Goal: Check status: Check status

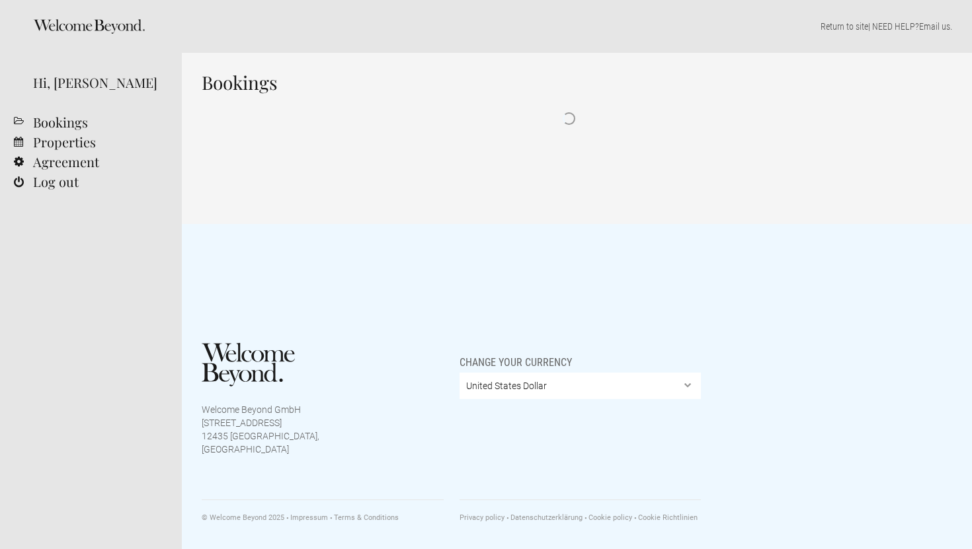
select select "EUR"
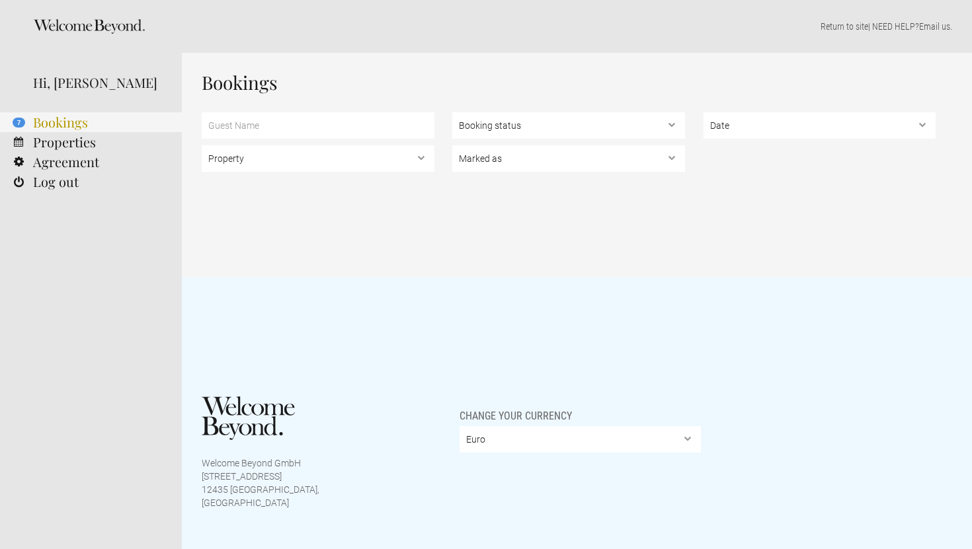
click at [63, 122] on link "7 Bookings" at bounding box center [91, 122] width 182 height 20
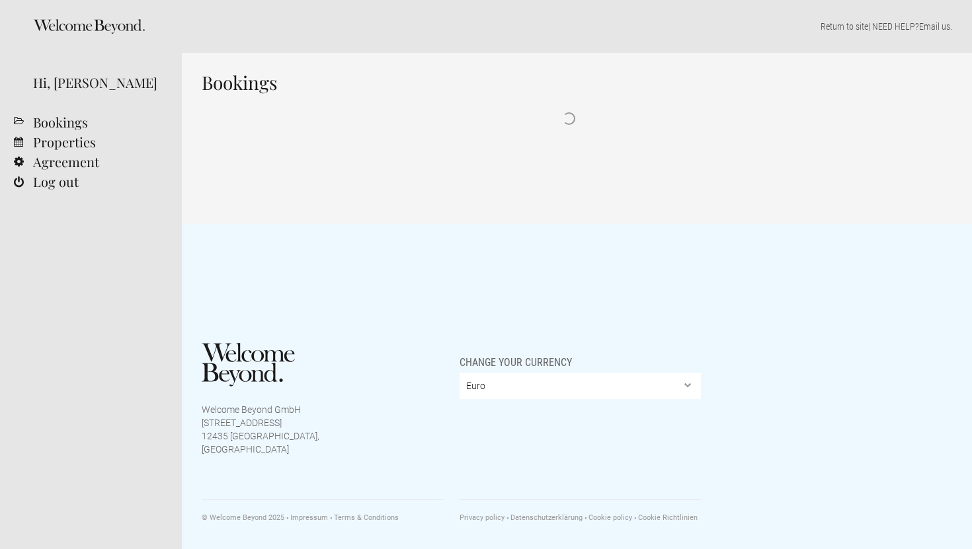
select select "EUR"
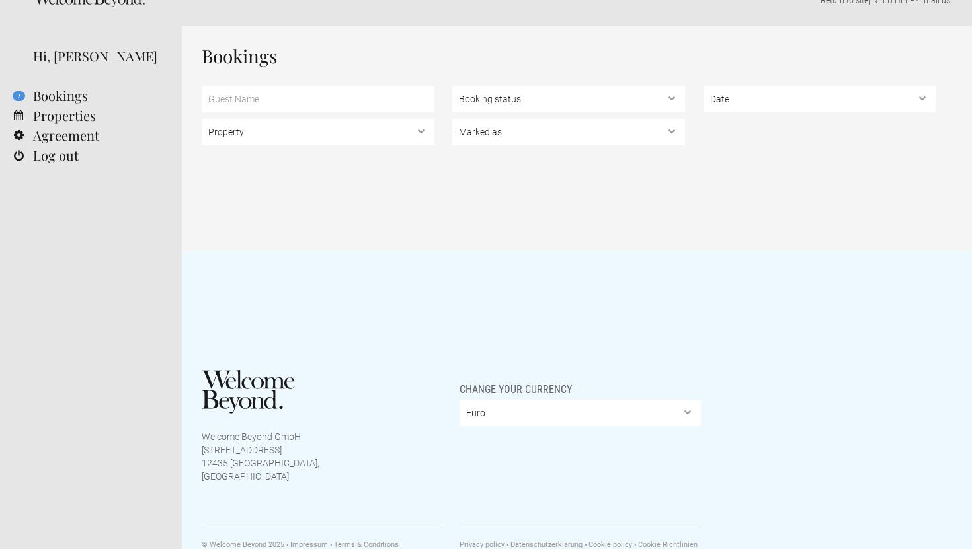
scroll to position [51, 0]
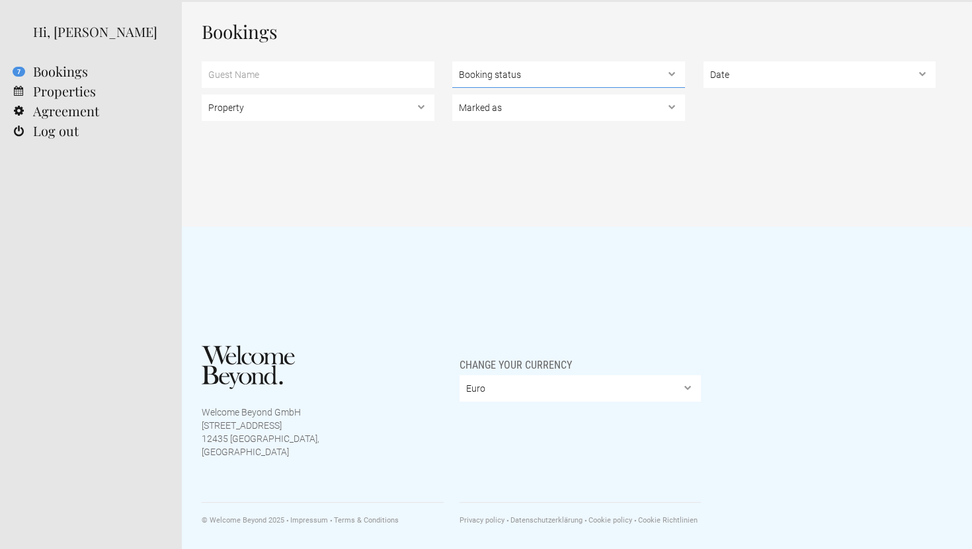
click at [556, 82] on select "Booking status Pending bookings , Confirmed bookings , Unsuccessful bookings" at bounding box center [568, 74] width 233 height 26
click at [452, 61] on select "Booking status Pending bookings , Confirmed bookings , Unsuccessful bookings" at bounding box center [568, 74] width 233 height 26
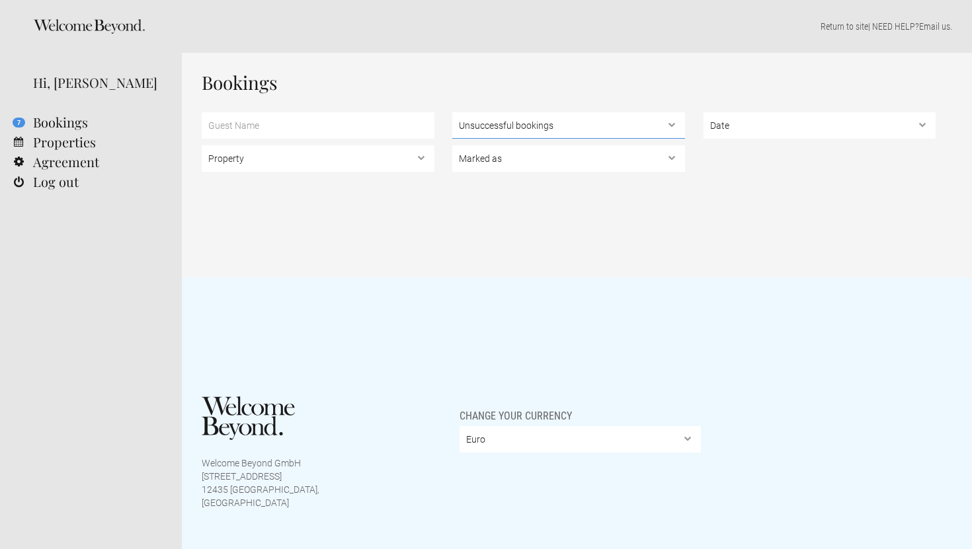
click at [567, 123] on select "Booking status Pending bookings , Confirmed bookings , Unsuccessful bookings" at bounding box center [568, 125] width 233 height 26
click at [452, 112] on select "Booking status Pending bookings , Confirmed bookings , Unsuccessful bookings" at bounding box center [568, 125] width 233 height 26
click at [637, 248] on div "Bookings Property Booking status Pending bookings , Confirmed bookings , Unsucc…" at bounding box center [577, 165] width 790 height 225
click at [548, 128] on select "Booking status Pending bookings , Confirmed bookings , Unsuccessful bookings" at bounding box center [568, 125] width 233 height 26
select select "pending"
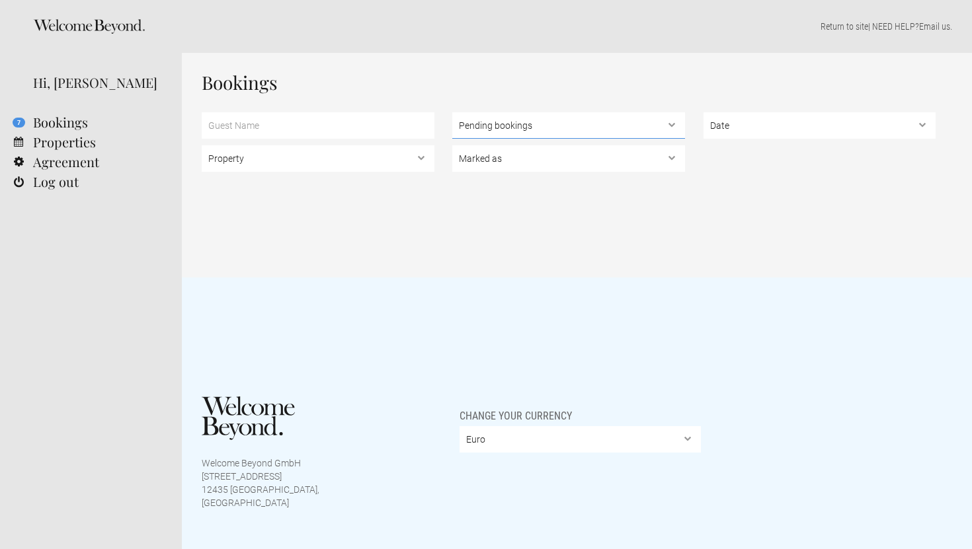
click at [452, 112] on select "Booking status Pending bookings , Confirmed bookings , Unsuccessful bookings" at bounding box center [568, 125] width 233 height 26
click at [545, 221] on div "Bookings Property Booking status Pending bookings , Confirmed bookings , Unsucc…" at bounding box center [577, 165] width 790 height 225
click at [748, 126] on select "Date Upcoming , In the past" at bounding box center [819, 125] width 233 height 26
select select "past"
click at [703, 112] on select "Date Upcoming , In the past" at bounding box center [819, 125] width 233 height 26
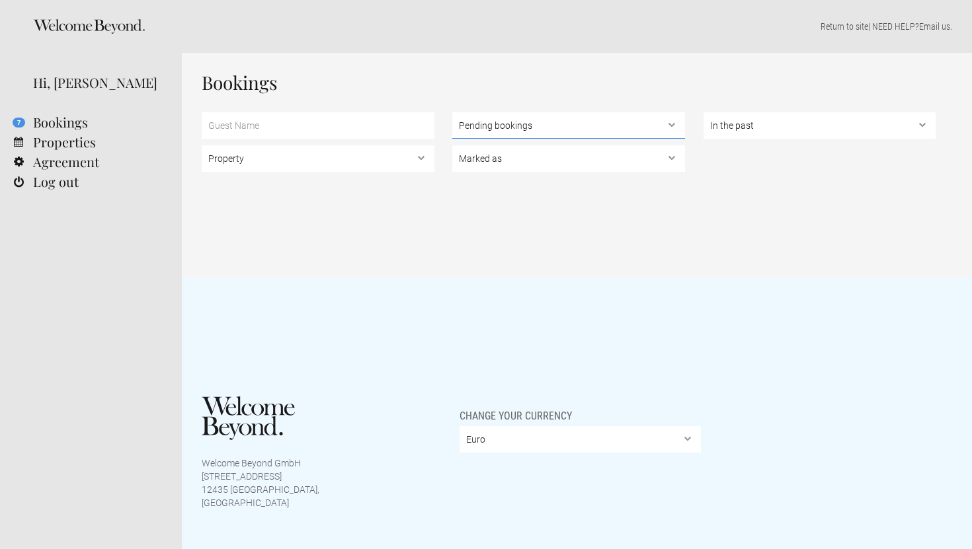
click at [550, 128] on select "Booking status Pending bookings , Confirmed bookings , Unsuccessful bookings" at bounding box center [568, 125] width 233 height 26
click at [452, 112] on select "Booking status Pending bookings , Confirmed bookings , Unsuccessful bookings" at bounding box center [568, 125] width 233 height 26
click at [526, 120] on select "Booking status Pending bookings , Confirmed bookings , Unsuccessful bookings" at bounding box center [568, 125] width 233 height 26
select select "unsuccessful"
click at [452, 112] on select "Booking status Pending bookings , Confirmed bookings , Unsuccessful bookings" at bounding box center [568, 125] width 233 height 26
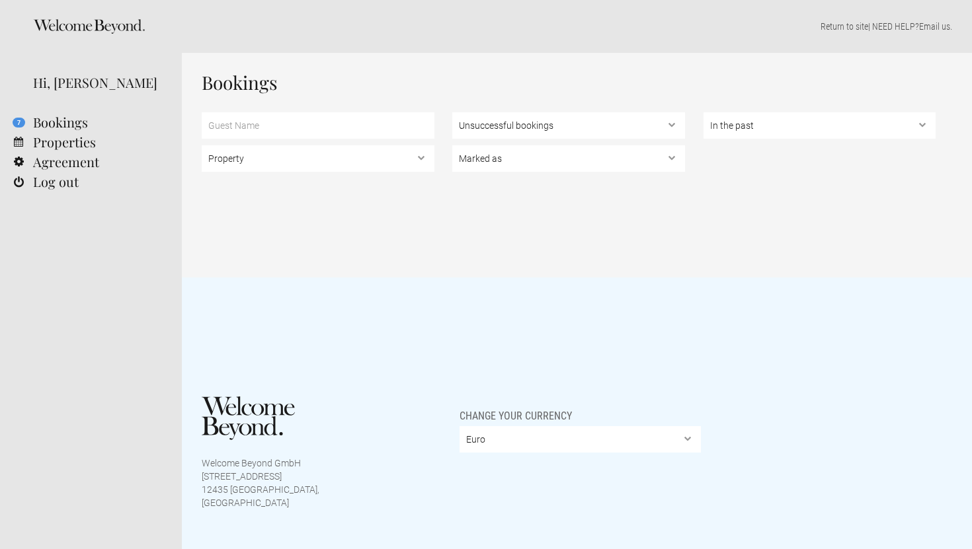
click at [526, 202] on div "Bookings Property Booking status Pending bookings , Confirmed bookings , Unsucc…" at bounding box center [577, 165] width 790 height 225
click at [287, 145] on select "Property" at bounding box center [318, 158] width 233 height 26
click at [202, 145] on select "Property" at bounding box center [318, 158] width 233 height 26
click at [297, 121] on input "text" at bounding box center [318, 125] width 233 height 26
click at [322, 125] on input "text" at bounding box center [318, 125] width 233 height 26
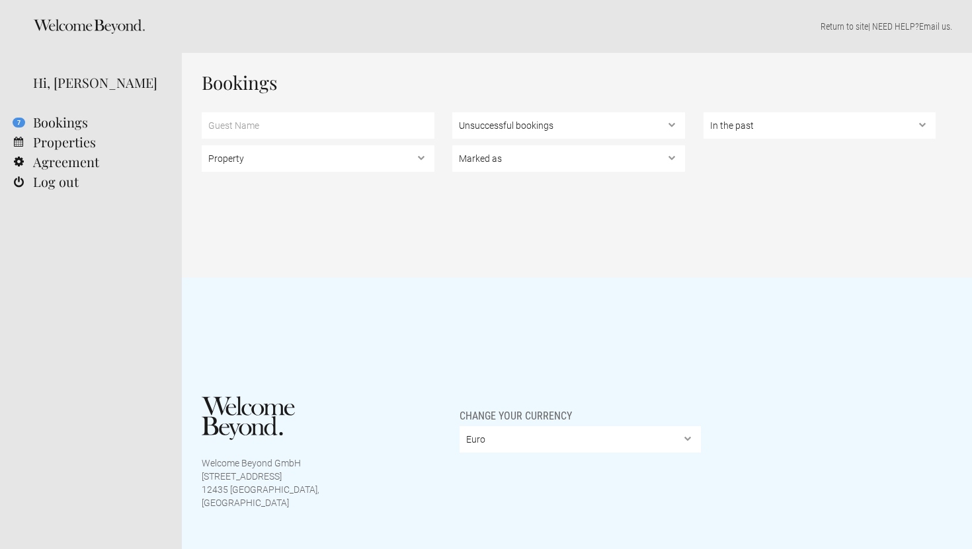
click at [348, 81] on h1 "Bookings" at bounding box center [569, 83] width 734 height 20
click at [82, 145] on link "Properties" at bounding box center [91, 142] width 182 height 20
